Goal: Task Accomplishment & Management: Manage account settings

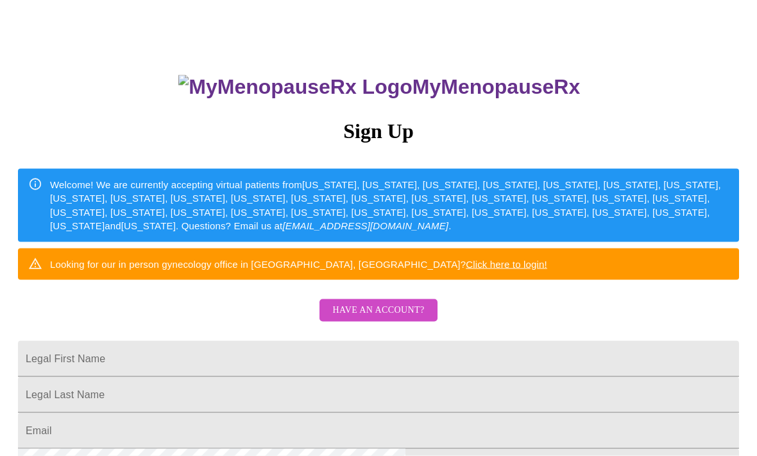
scroll to position [53, 0]
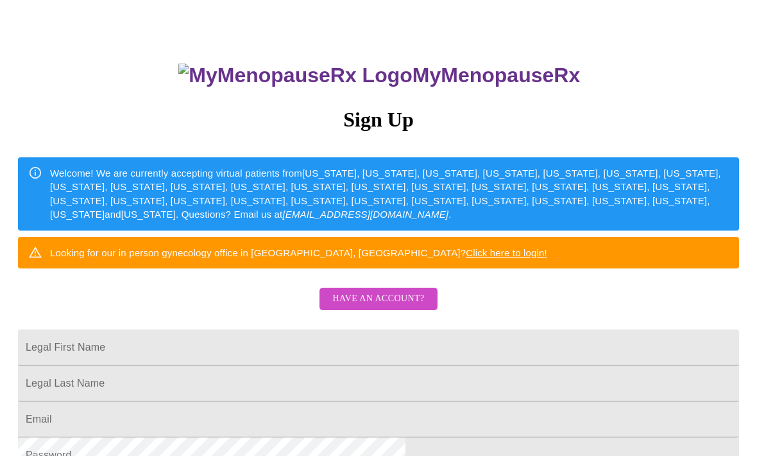
click at [382, 307] on span "Have an account?" at bounding box center [378, 299] width 92 height 16
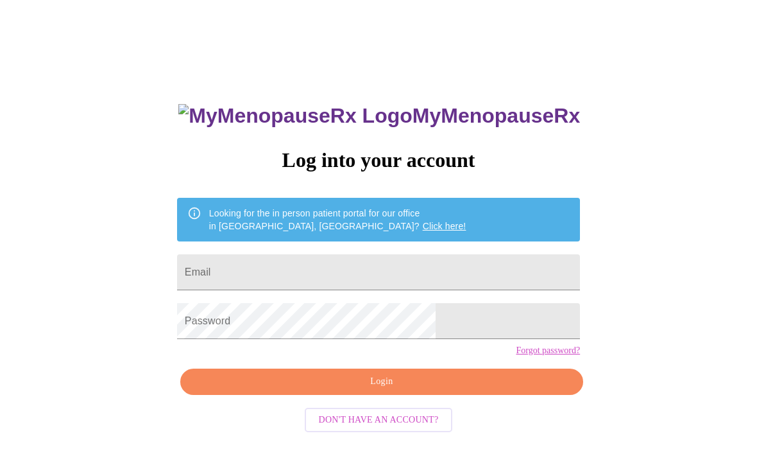
click at [343, 276] on input "Email" at bounding box center [378, 272] width 403 height 36
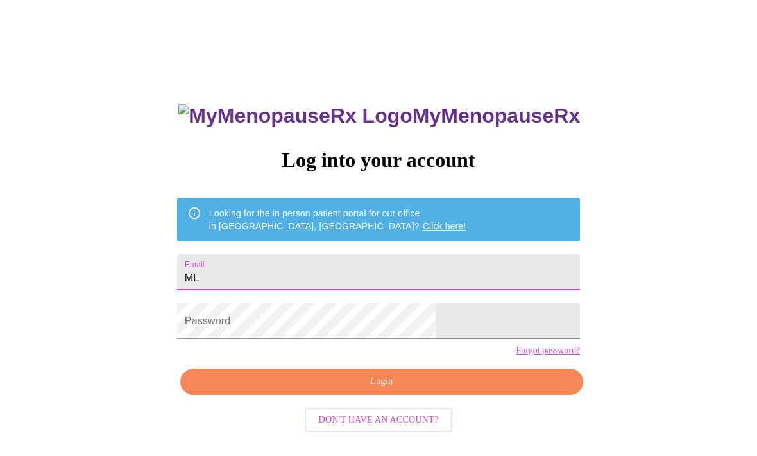
type input "M"
type input "[EMAIL_ADDRESS][DOMAIN_NAME]"
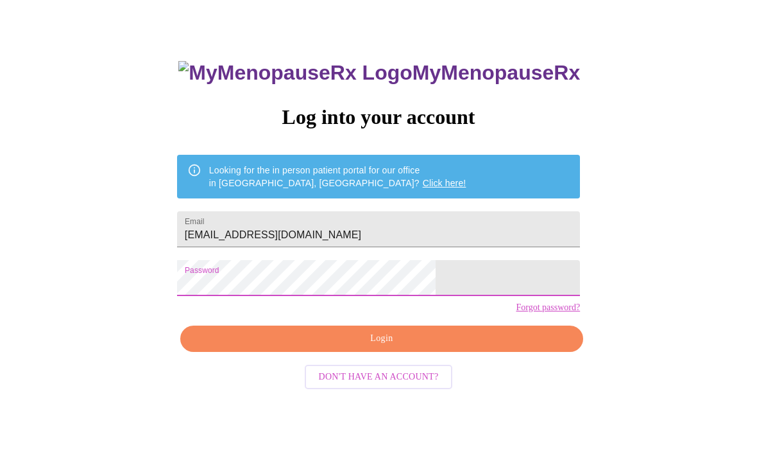
scroll to position [54, 0]
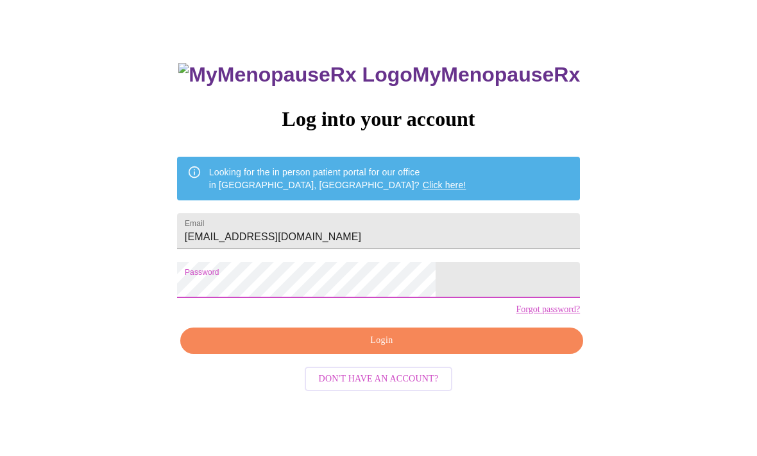
click at [444, 348] on span "Login" at bounding box center [381, 340] width 373 height 16
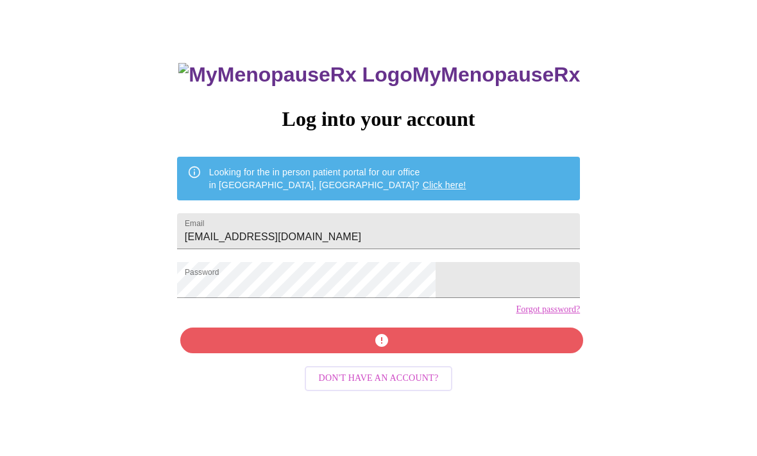
scroll to position [13, 0]
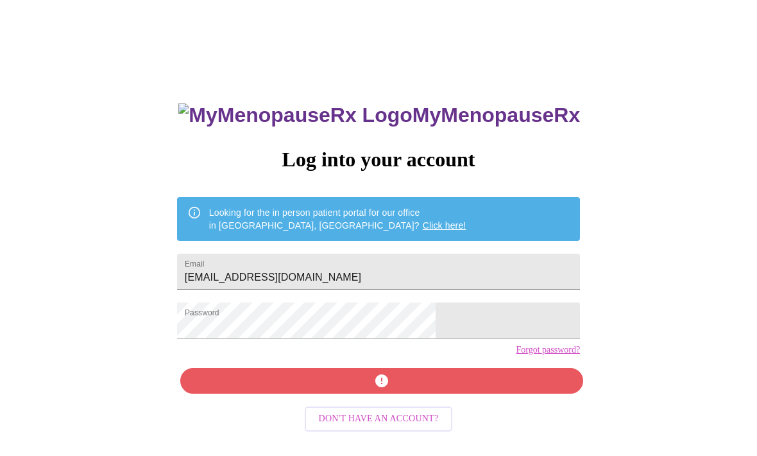
click at [516, 355] on link "Forgot password?" at bounding box center [548, 350] width 64 height 10
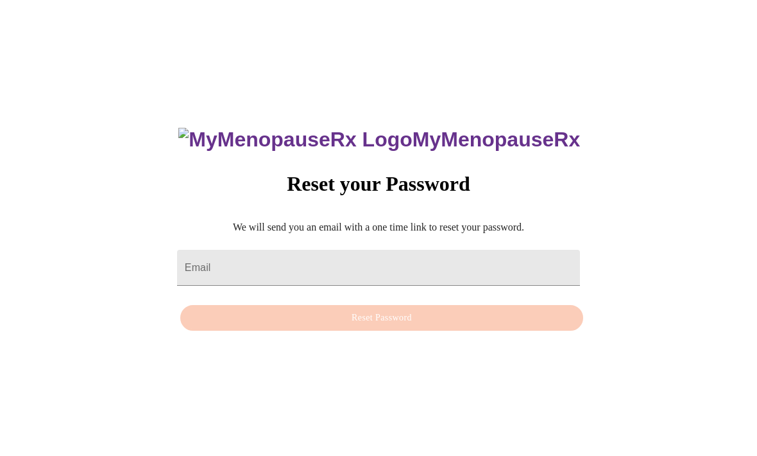
click at [346, 273] on input "Email" at bounding box center [378, 268] width 403 height 36
type input "[EMAIL_ADDRESS][DOMAIN_NAME]"
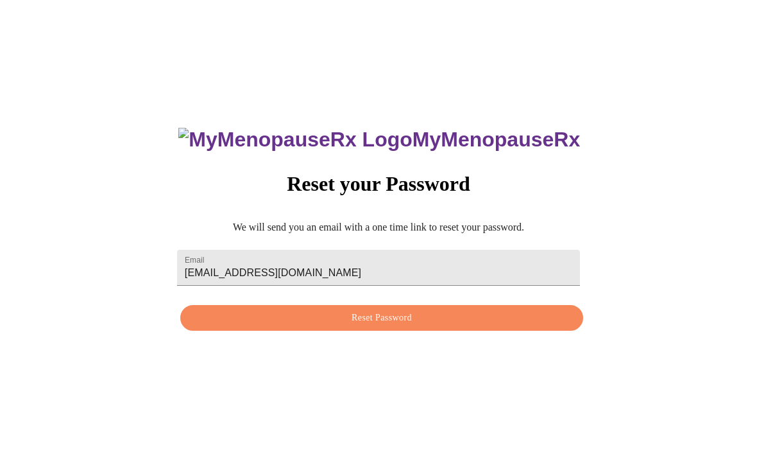
click at [418, 327] on span "Reset Password" at bounding box center [381, 319] width 373 height 16
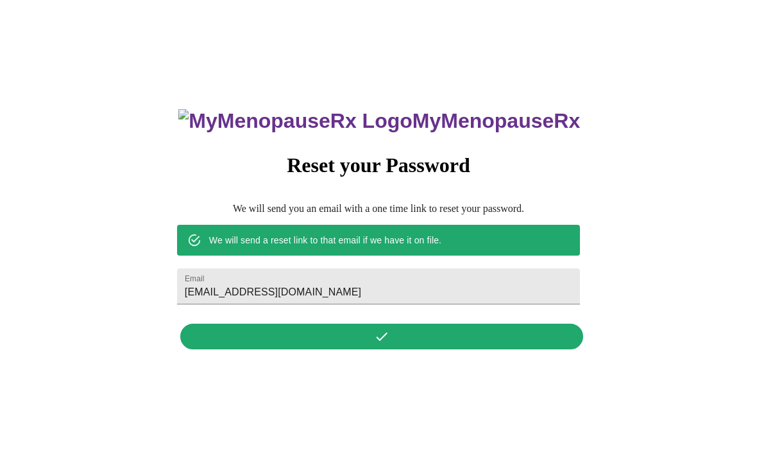
click at [434, 356] on div "MyMenopauseRx Reset your Password We will send you an email with a one time lin…" at bounding box center [378, 222] width 429 height 267
